Goal: Information Seeking & Learning: Find specific fact

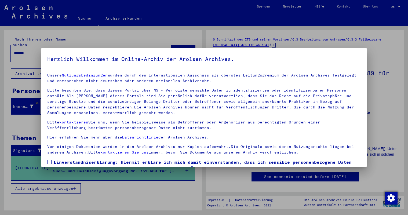
click at [29, 45] on div at bounding box center [204, 107] width 408 height 215
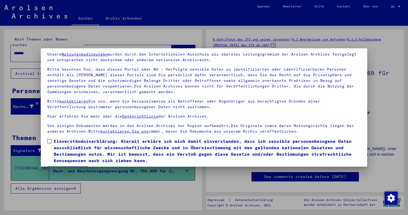
scroll to position [37, 0]
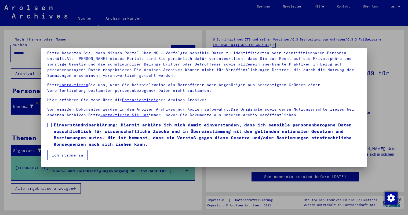
drag, startPoint x: 48, startPoint y: 125, endPoint x: 64, endPoint y: 143, distance: 24.2
click at [48, 125] on span at bounding box center [49, 125] width 4 height 4
click at [69, 154] on button "Ich stimme zu" at bounding box center [67, 155] width 41 height 10
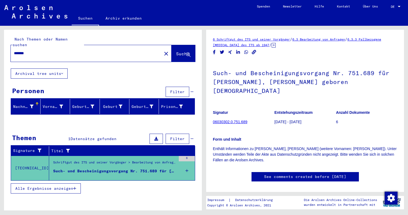
click at [44, 51] on input "*******" at bounding box center [86, 54] width 145 height 6
type input "**********"
click at [176, 51] on span "Suche" at bounding box center [182, 53] width 13 height 5
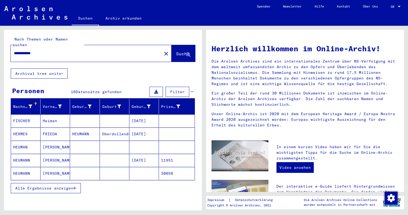
click at [237, 7] on mat-toolbar "Suchen Archiv erkunden Detailfragen/-infos zu den Dokumenten? Stelle hier einen…" at bounding box center [204, 13] width 408 height 26
click at [76, 183] on button "Alle Ergebnisse anzeigen" at bounding box center [46, 188] width 70 height 10
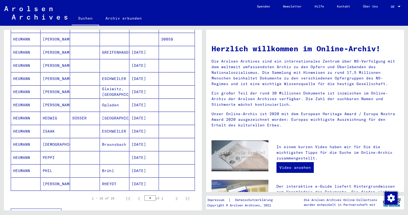
scroll to position [107, 0]
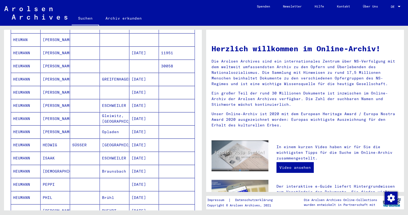
click at [30, 62] on mat-cell "HEUMANN" at bounding box center [26, 66] width 30 height 13
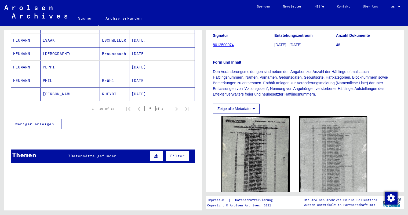
scroll to position [242, 0]
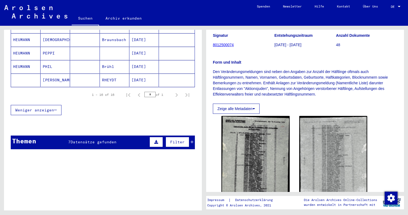
click at [105, 140] on span "Datensätze gefunden" at bounding box center [94, 142] width 46 height 5
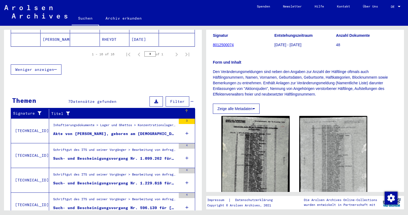
scroll to position [296, 0]
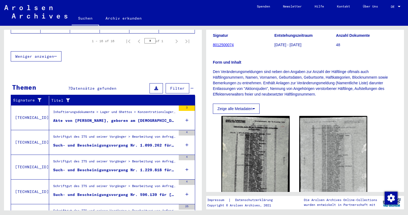
click at [115, 134] on div "Schriftgut des ITS und seiner Vorgänger > Bearbeitung von Anfragen > Fallbezoge…" at bounding box center [114, 138] width 123 height 8
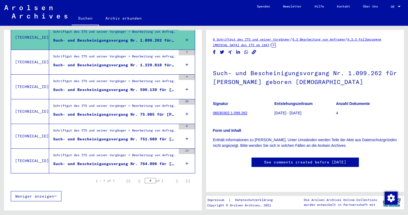
click at [112, 63] on figure "Such- und Bescheinigungsvorgang Nr. 1.229.818 für [PERSON_NAME] geboren [DEMOGR…" at bounding box center [114, 66] width 123 height 8
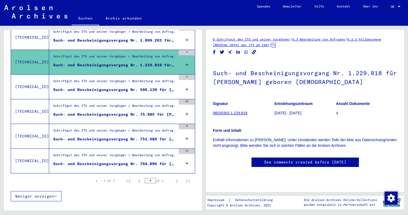
click at [112, 87] on div "Such- und Bescheinigungsvorgang Nr. 596.139 für [PERSON_NAME] geboren [DEMOGRAP…" at bounding box center [114, 90] width 123 height 6
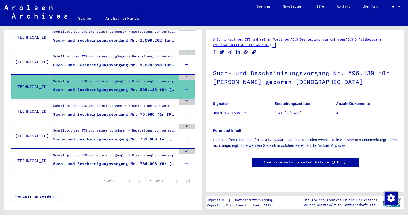
click at [112, 112] on div "Such- und Bescheinigungsvorgang Nr. 75.985 für [PERSON_NAME] geboren [DEMOGRAPH…" at bounding box center [114, 115] width 123 height 6
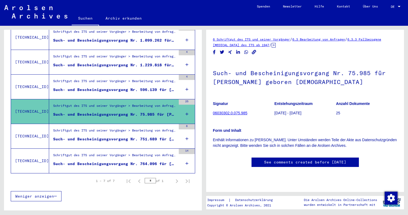
click at [117, 130] on div "Schriftgut des ITS und seiner Vorgänger > Bearbeitung von Anfragen > Fallbezoge…" at bounding box center [114, 132] width 123 height 8
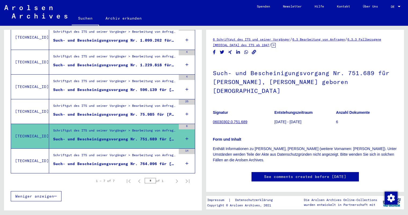
click at [116, 153] on div "Schriftgut des ITS und seiner Vorgänger > Bearbeitung von Anfragen > Fallbezoge…" at bounding box center [114, 157] width 123 height 8
